Goal: Task Accomplishment & Management: Manage account settings

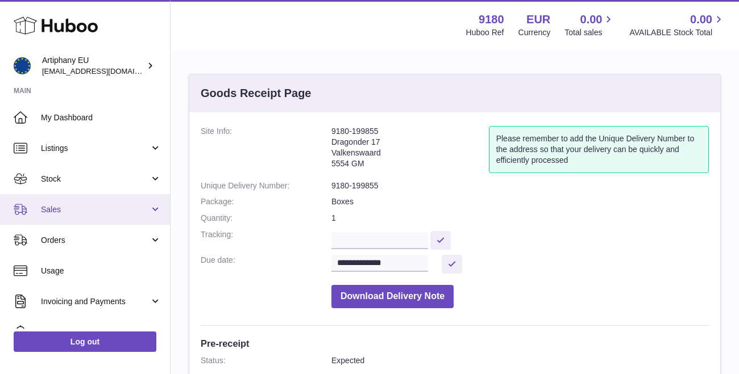
click at [70, 207] on span "Sales" at bounding box center [95, 210] width 109 height 11
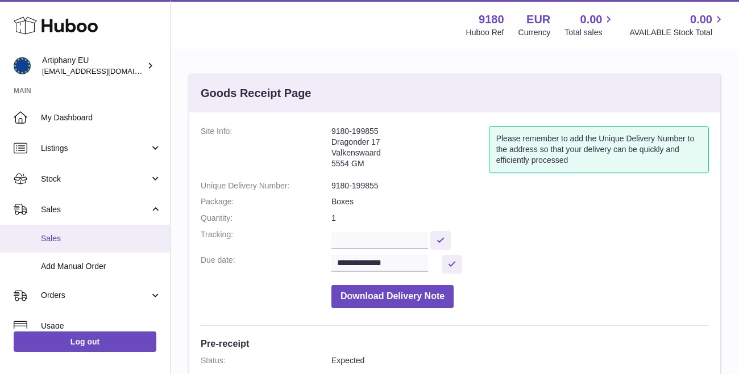
click at [80, 240] on span "Sales" at bounding box center [101, 239] width 120 height 11
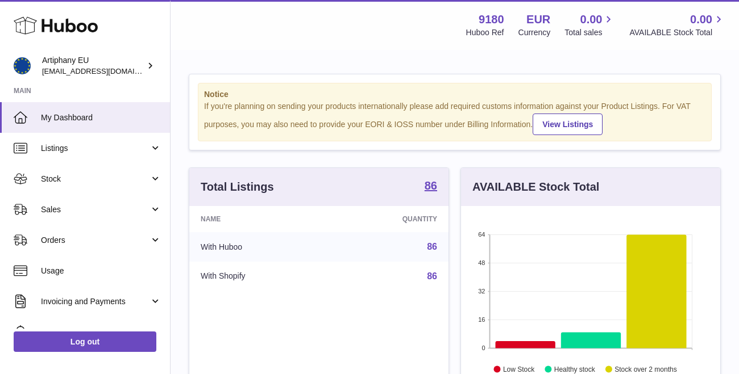
scroll to position [177, 259]
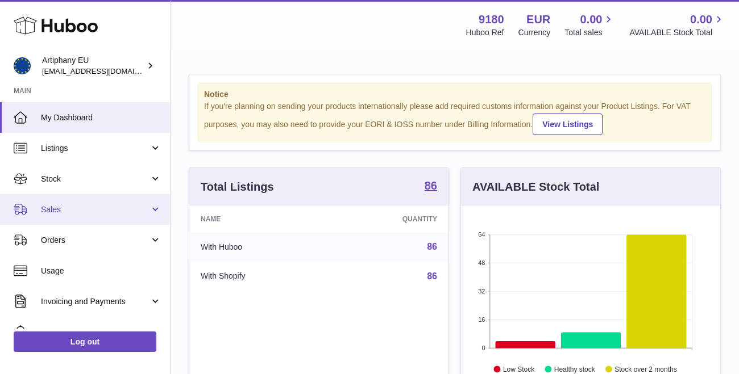
click at [56, 211] on span "Sales" at bounding box center [95, 210] width 109 height 11
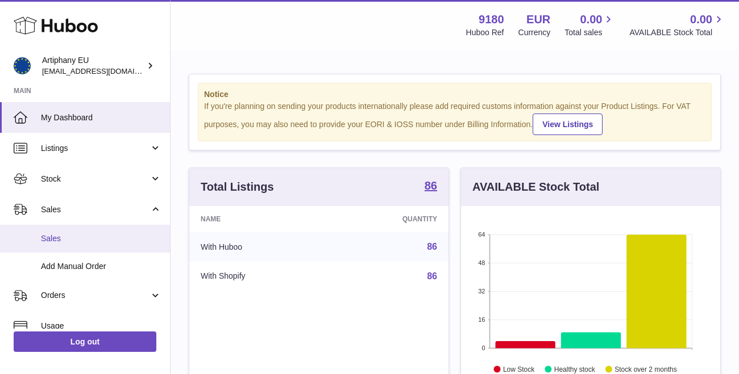
click at [51, 245] on link "Sales" at bounding box center [85, 239] width 170 height 28
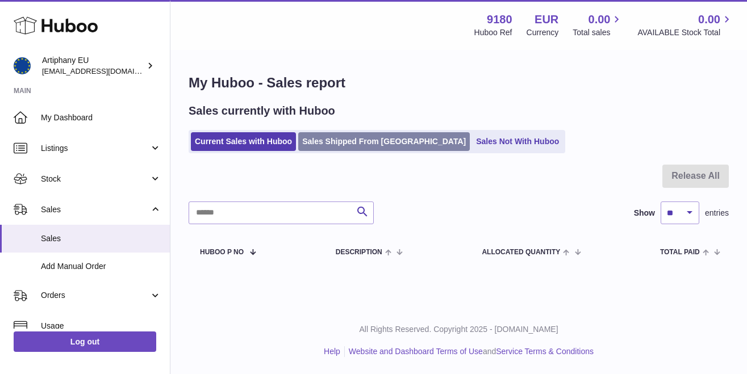
click at [349, 142] on link "Sales Shipped From Huboo" at bounding box center [384, 141] width 172 height 19
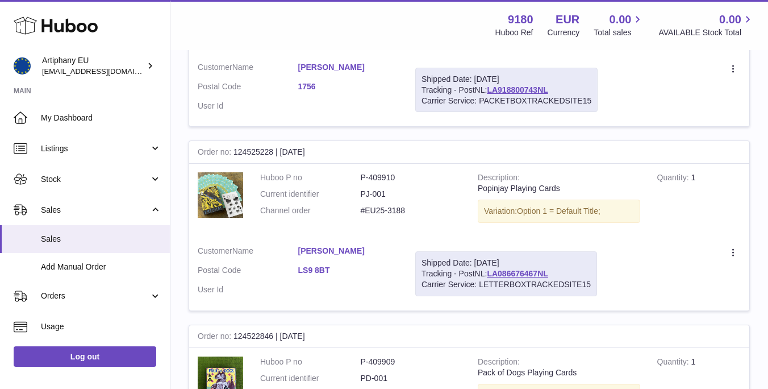
scroll to position [307, 0]
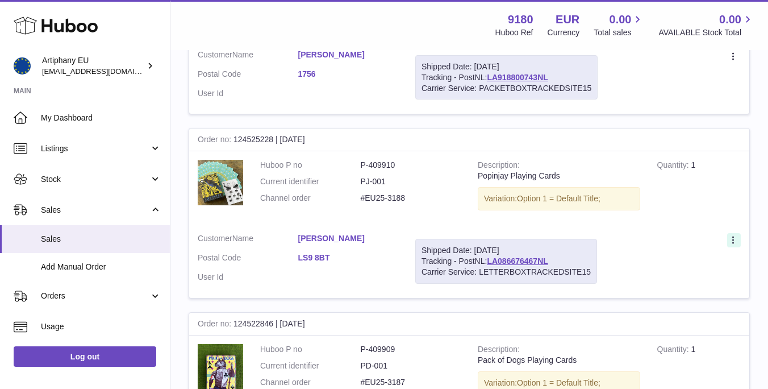
click at [735, 235] on icon at bounding box center [734, 240] width 13 height 11
click at [665, 225] on td "Create a ticket Duplicate Order" at bounding box center [678, 260] width 144 height 73
click at [466, 249] on div "Shipped Date: 11th Sep 2025 Tracking - PostNL: LA086676467NL Carrier Service: L…" at bounding box center [506, 261] width 182 height 45
click at [508, 176] on td "Description Popinjay Playing Cards Variation: Option 1 = Default Title;" at bounding box center [559, 187] width 180 height 73
click at [508, 160] on strong "Description" at bounding box center [499, 166] width 42 height 12
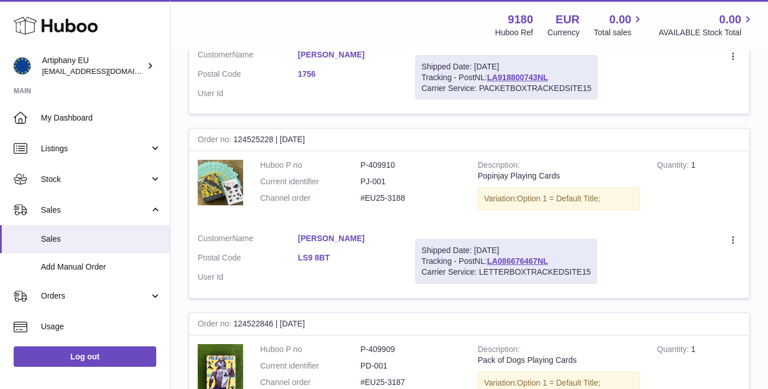
click at [230, 135] on strong "Order no" at bounding box center [216, 141] width 36 height 12
click at [316, 134] on div "Order no 124525228 | 11th Sep" at bounding box center [469, 139] width 560 height 23
click at [239, 252] on dt "Postal Code" at bounding box center [248, 259] width 101 height 14
click at [327, 233] on link "Raginie Duara" at bounding box center [348, 238] width 101 height 11
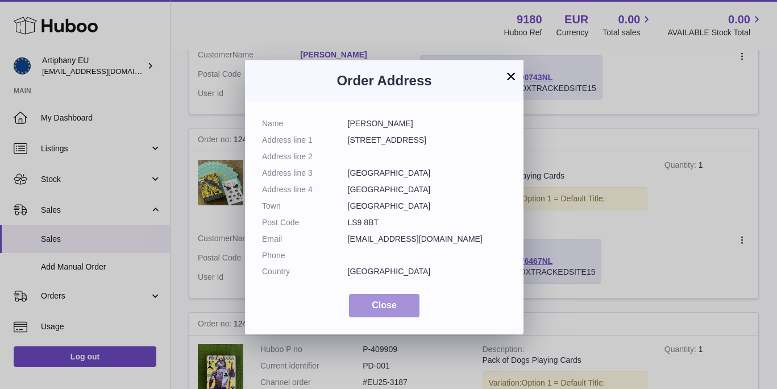
click at [378, 302] on span "Close" at bounding box center [384, 305] width 25 height 10
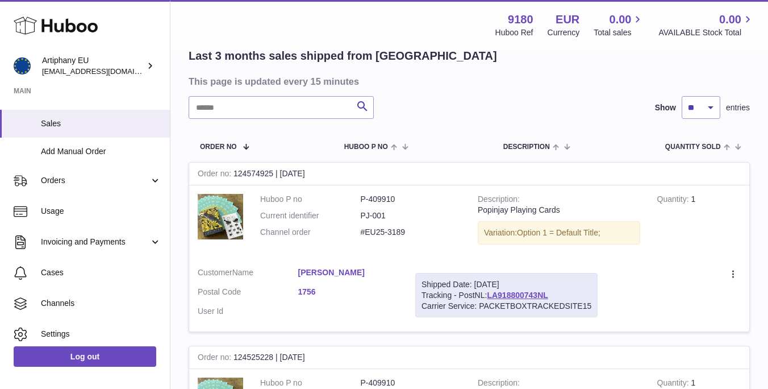
scroll to position [144, 0]
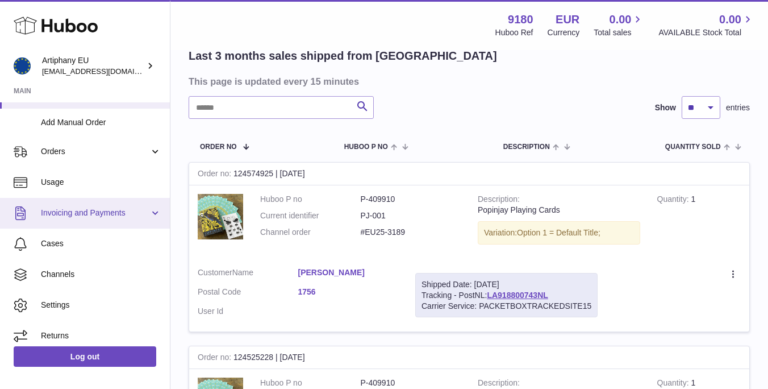
click at [106, 215] on span "Invoicing and Payments" at bounding box center [95, 212] width 109 height 11
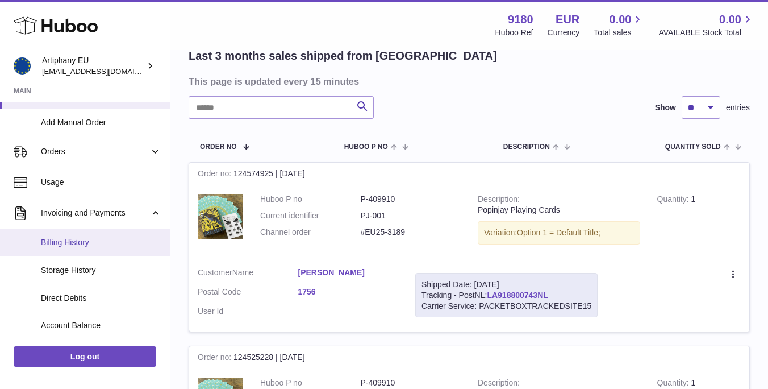
click at [66, 243] on span "Billing History" at bounding box center [101, 242] width 120 height 11
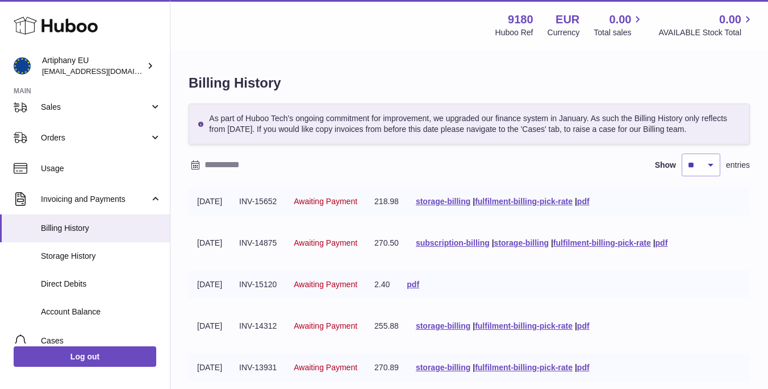
scroll to position [114, 0]
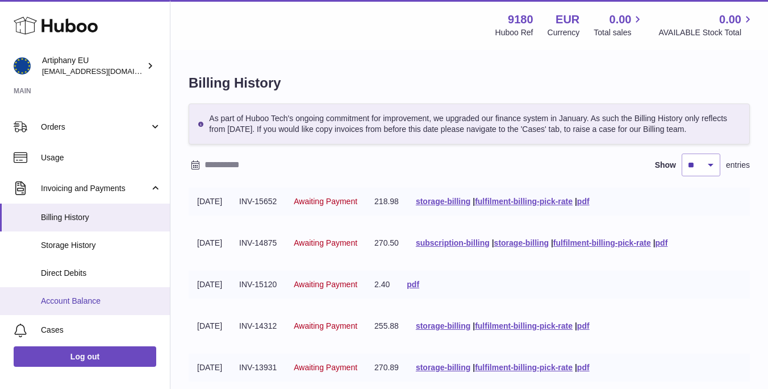
click at [89, 299] on span "Account Balance" at bounding box center [101, 300] width 120 height 11
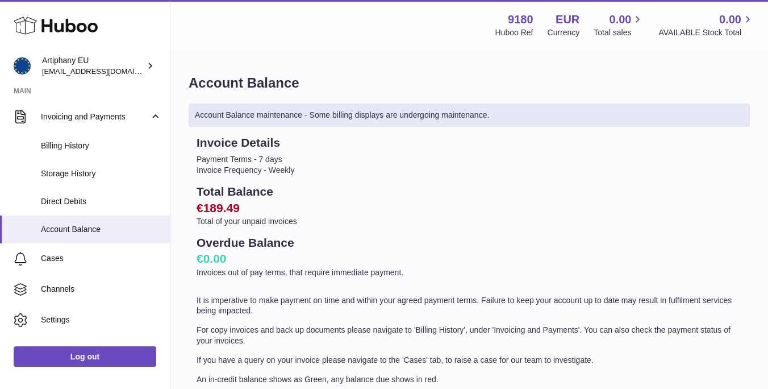
scroll to position [189, 0]
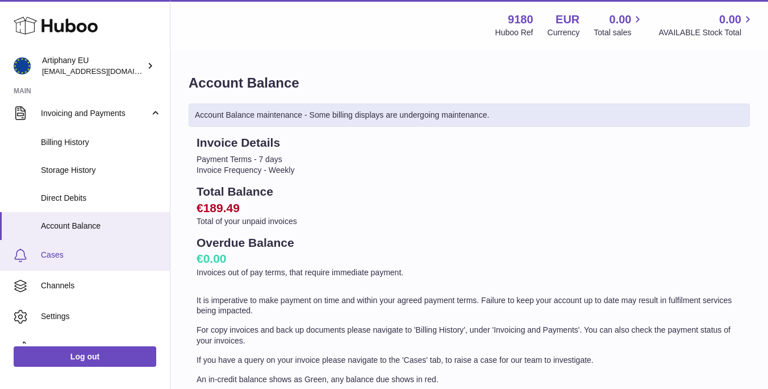
click at [78, 252] on span "Cases" at bounding box center [101, 254] width 120 height 11
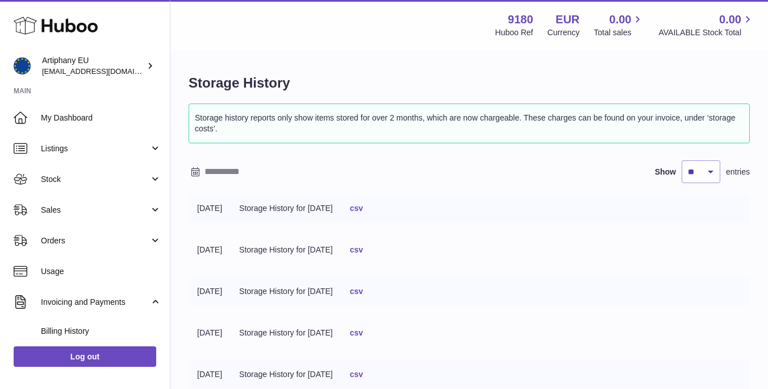
click at [363, 206] on link "csv" at bounding box center [356, 207] width 13 height 9
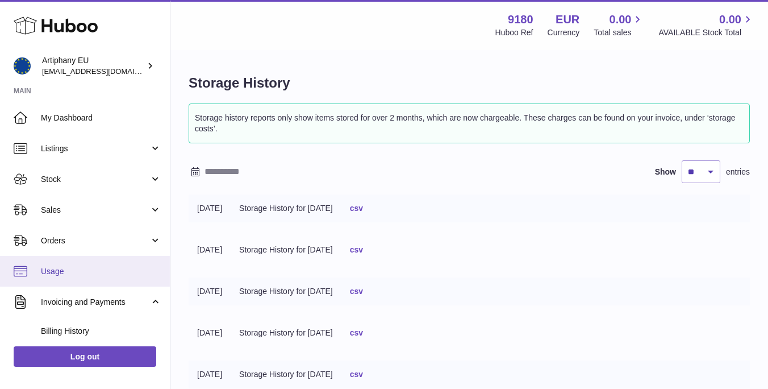
click at [51, 268] on span "Usage" at bounding box center [101, 271] width 120 height 11
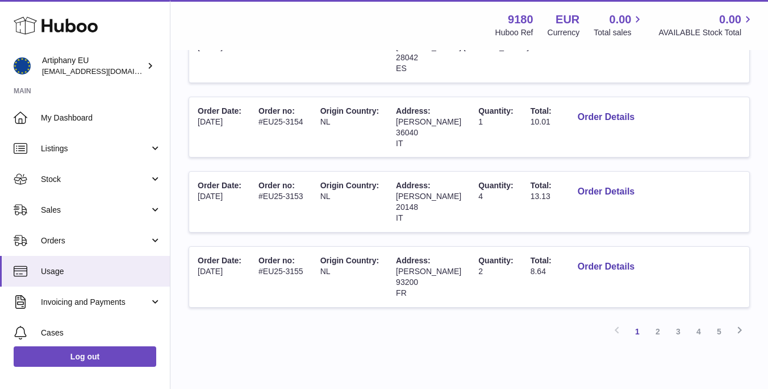
scroll to position [685, 0]
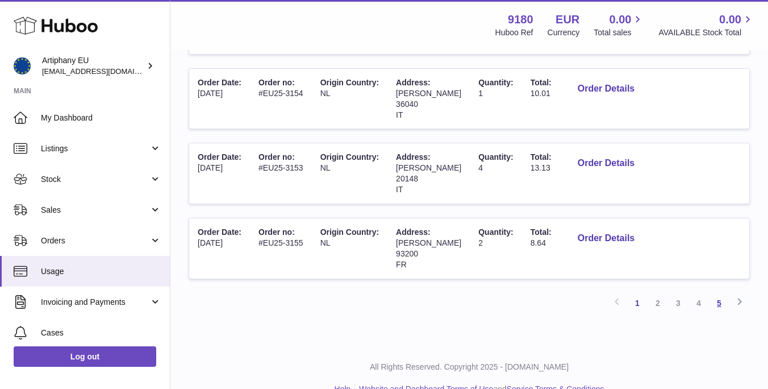
click at [717, 293] on link "5" at bounding box center [719, 303] width 20 height 20
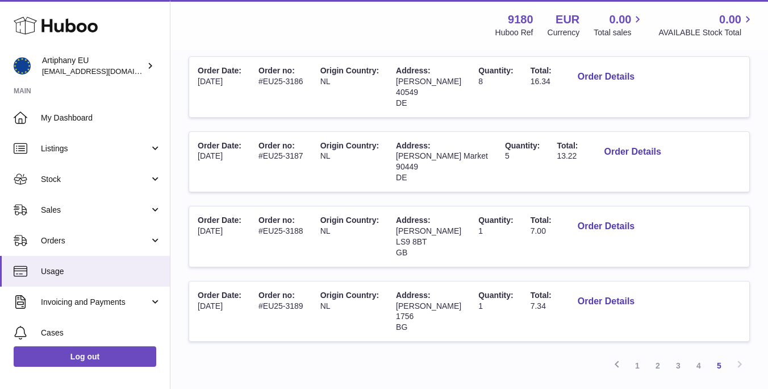
scroll to position [178, 0]
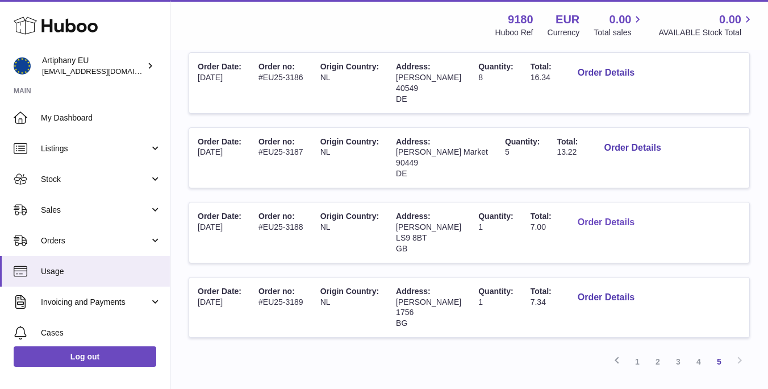
click at [585, 213] on button "Order Details" at bounding box center [606, 222] width 75 height 23
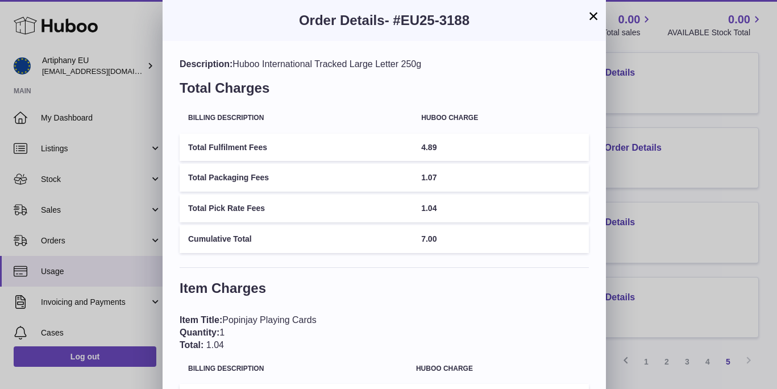
click at [591, 22] on button "×" at bounding box center [593, 16] width 14 height 14
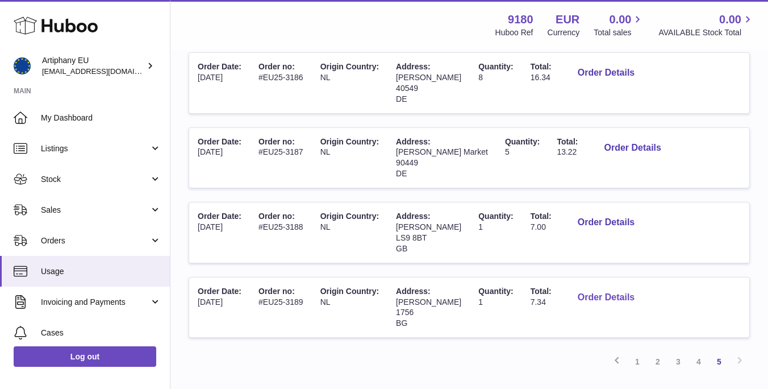
click at [610, 291] on button "Order Details" at bounding box center [606, 297] width 75 height 23
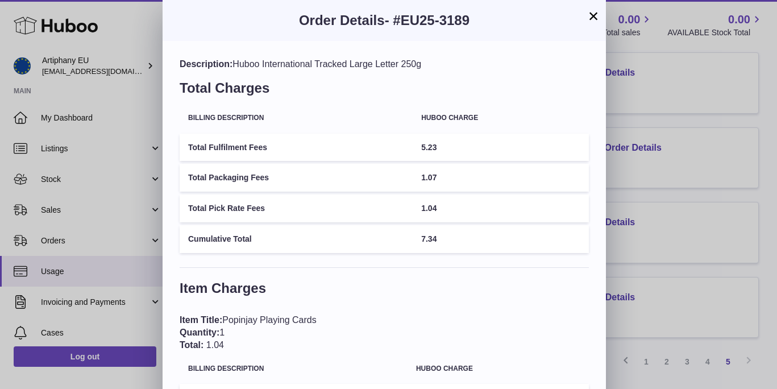
click at [593, 13] on button "×" at bounding box center [593, 16] width 14 height 14
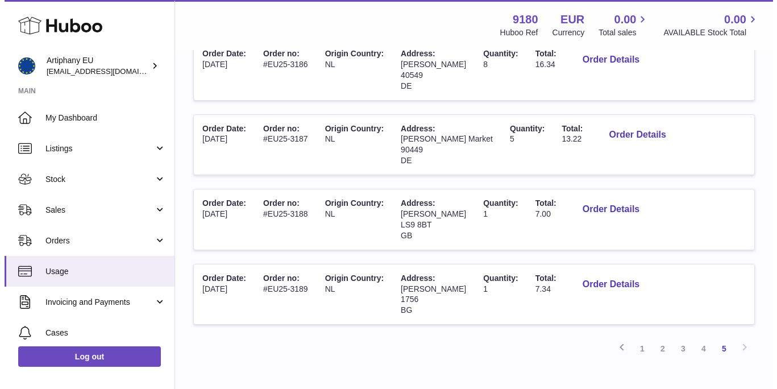
scroll to position [194, 0]
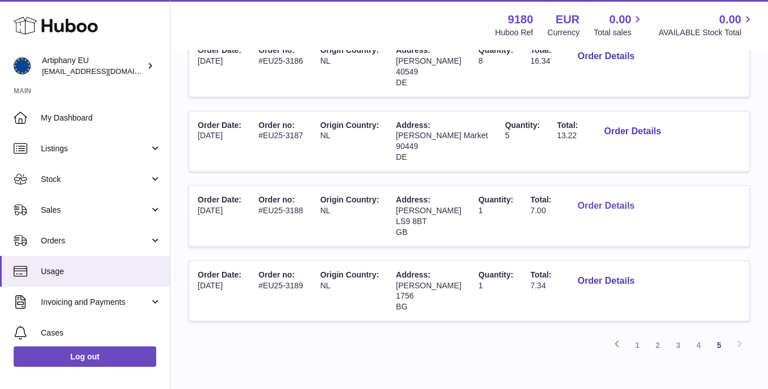
click at [584, 198] on button "Order Details" at bounding box center [606, 205] width 75 height 23
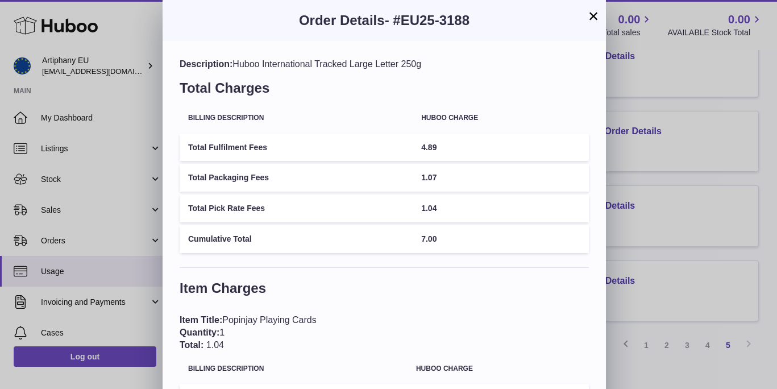
click at [591, 19] on button "×" at bounding box center [593, 16] width 14 height 14
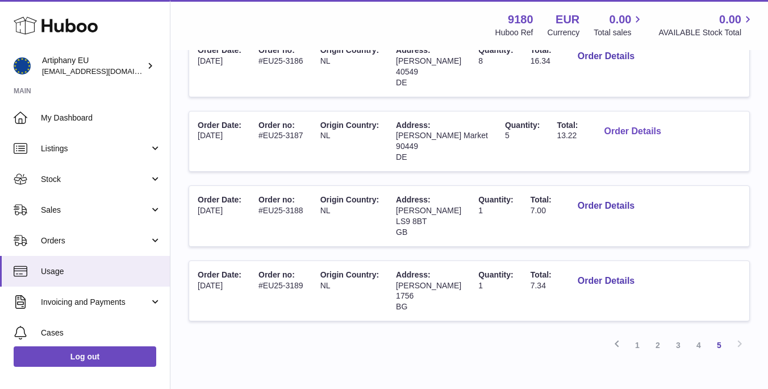
click at [595, 126] on button "Order Details" at bounding box center [632, 131] width 75 height 23
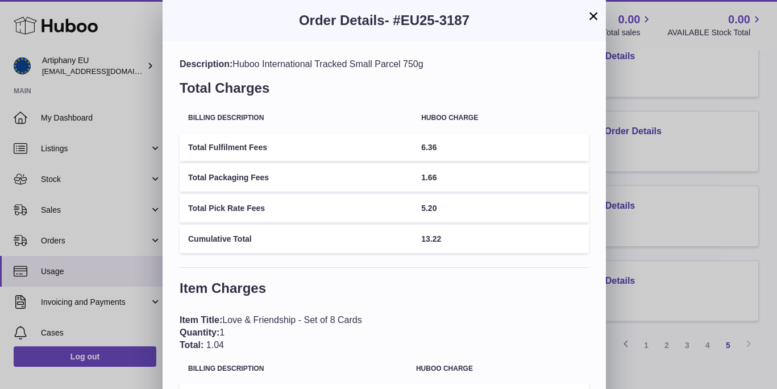
click at [595, 17] on button "×" at bounding box center [593, 16] width 14 height 14
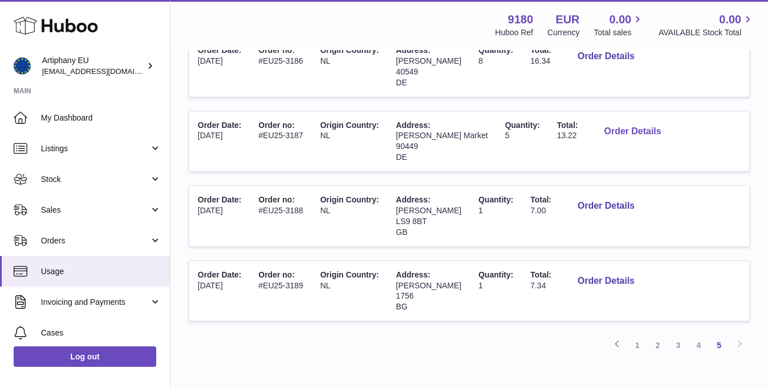
click at [595, 132] on button "Order Details" at bounding box center [632, 131] width 75 height 23
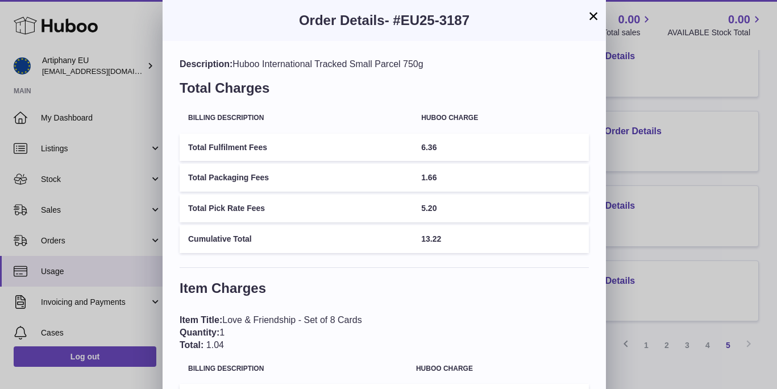
click at [562, 130] on table "Billing Description Huboo charge Total Fulfilment Fees 6.36 Total Packaging Fee…" at bounding box center [384, 179] width 409 height 153
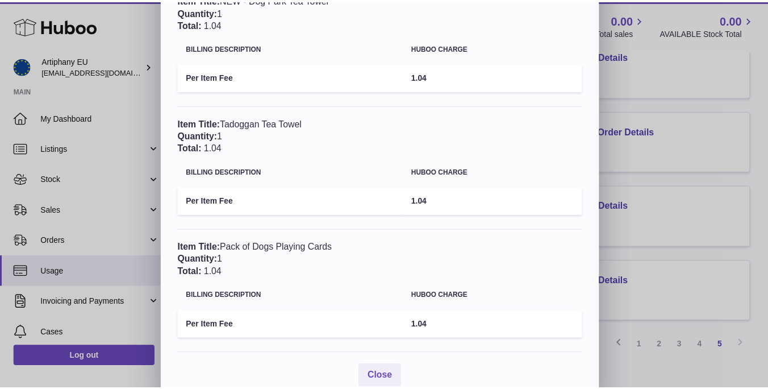
scroll to position [573, 0]
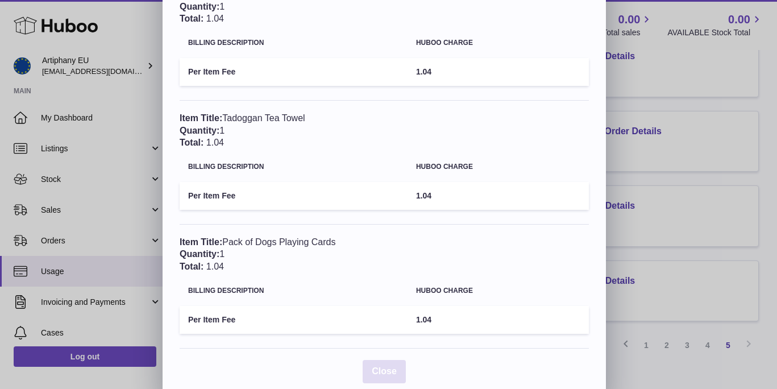
click at [378, 366] on span "Close" at bounding box center [384, 371] width 25 height 10
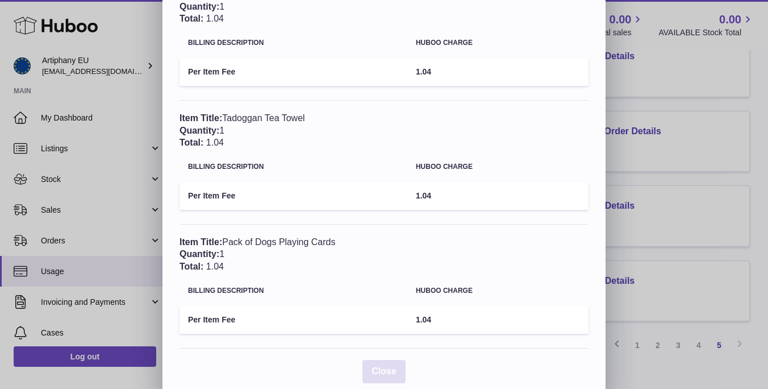
scroll to position [0, 0]
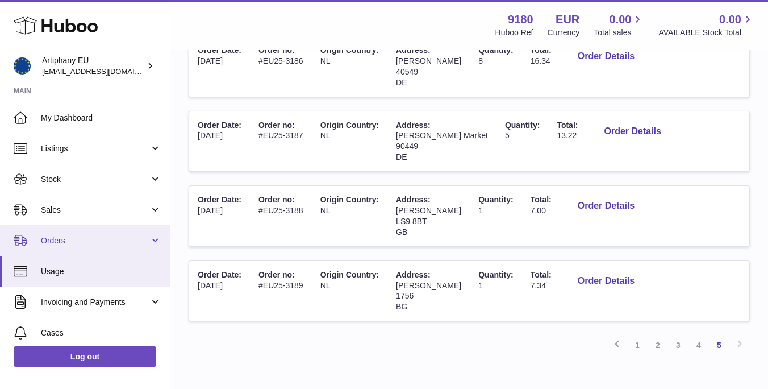
click at [57, 239] on span "Orders" at bounding box center [95, 240] width 109 height 11
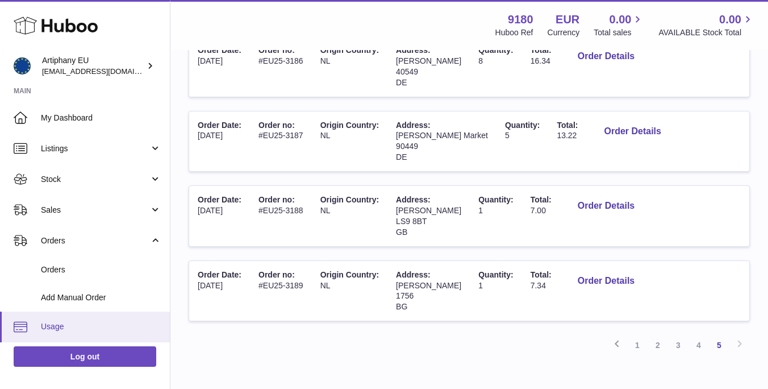
click at [64, 322] on span "Usage" at bounding box center [101, 326] width 120 height 11
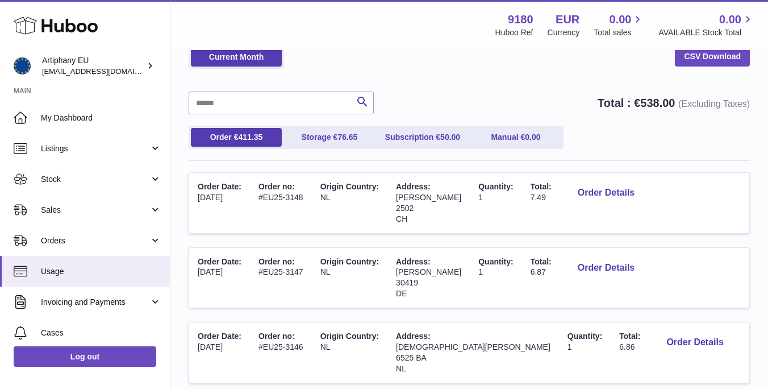
scroll to position [17, 0]
